Goal: Task Accomplishment & Management: Manage account settings

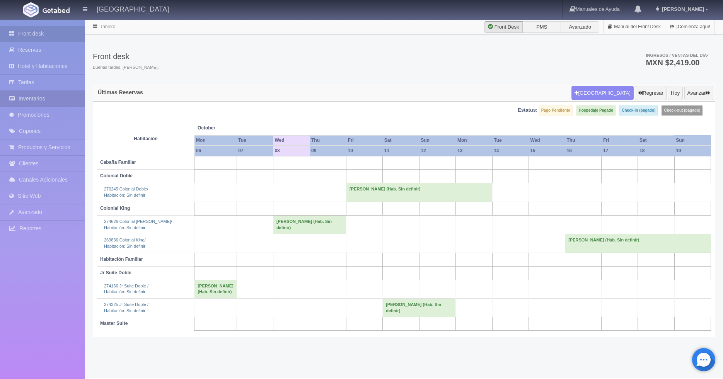
click at [29, 95] on link "Inventarios" at bounding box center [42, 99] width 85 height 16
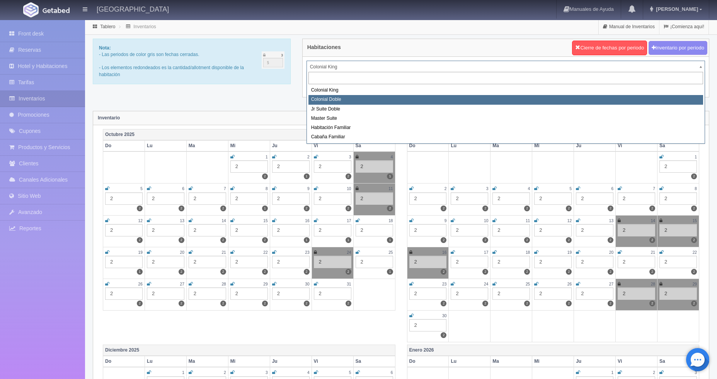
select select "977"
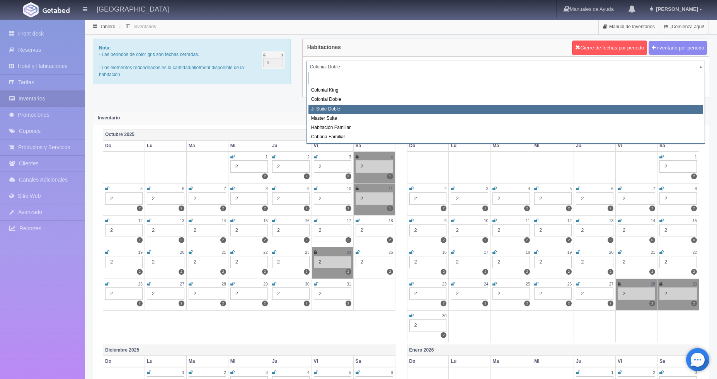
select select "978"
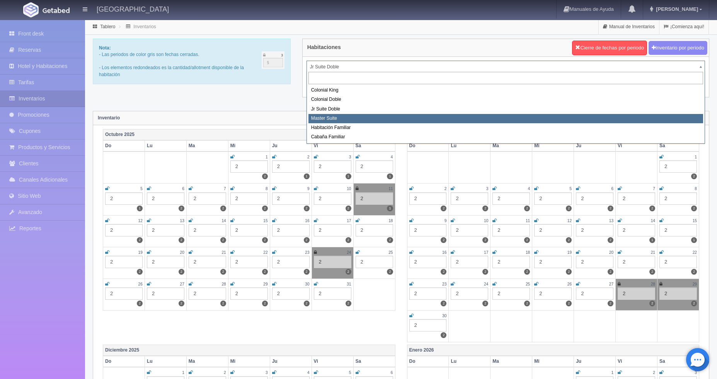
select select "980"
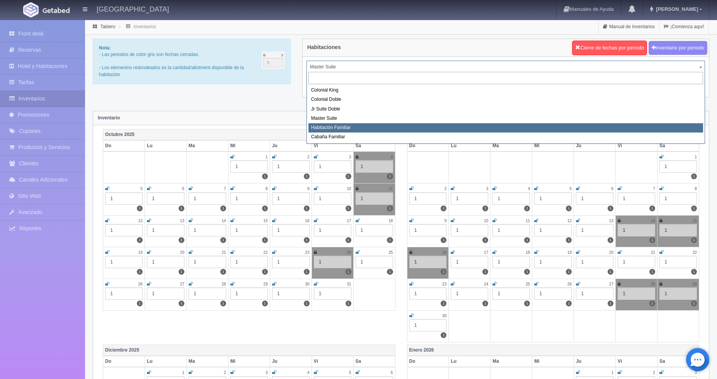
select select "981"
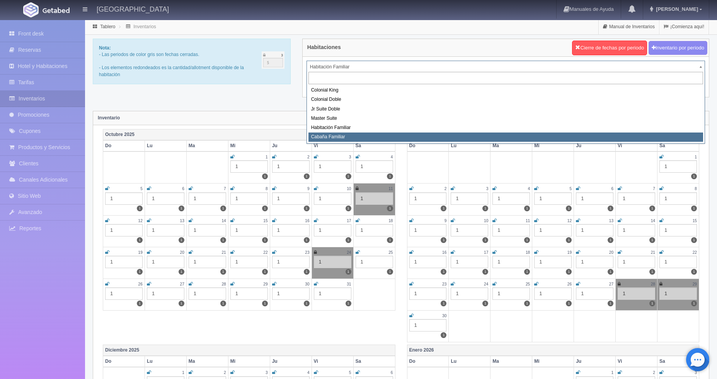
select select "2263"
